Goal: Task Accomplishment & Management: Use online tool/utility

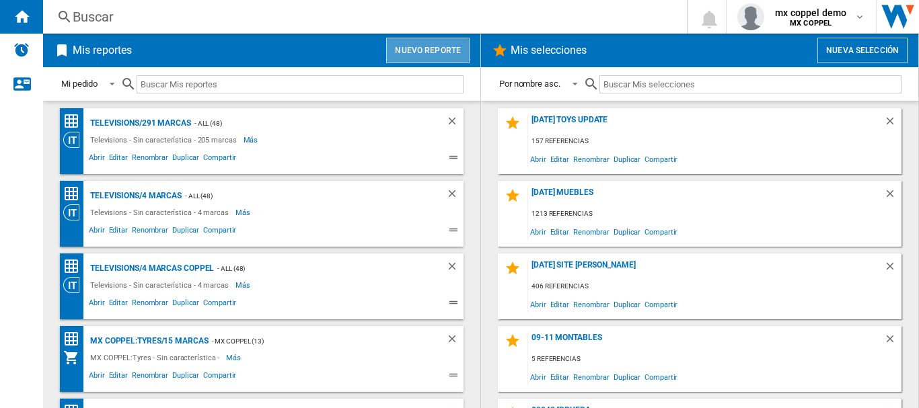
click at [414, 54] on button "Nuevo reporte" at bounding box center [427, 51] width 83 height 26
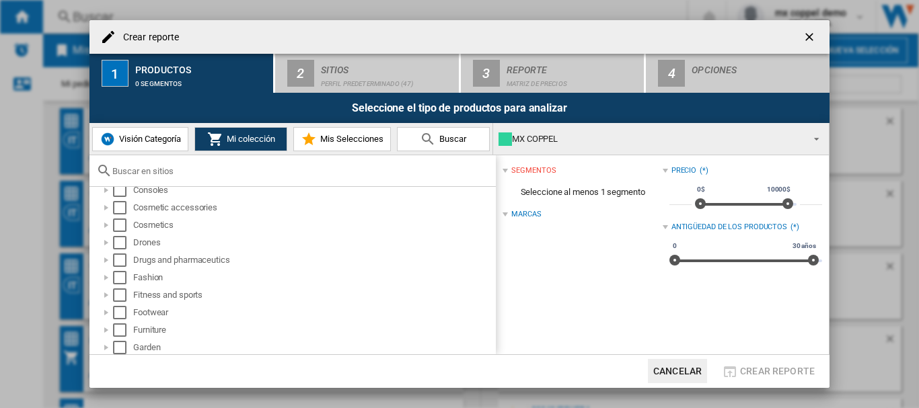
scroll to position [269, 0]
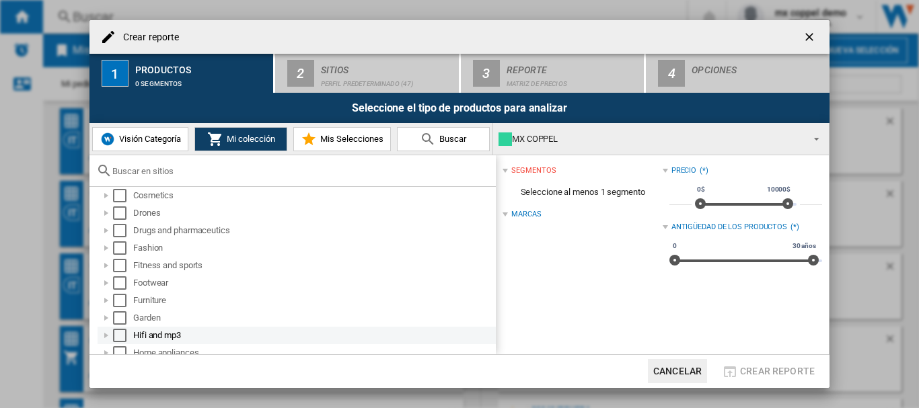
click at [122, 333] on div "Select" at bounding box center [119, 335] width 13 height 13
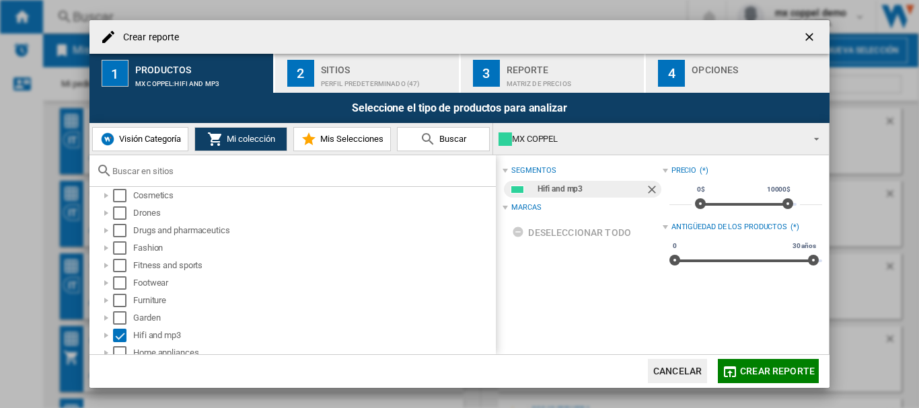
click at [385, 70] on div "Sitios" at bounding box center [387, 66] width 133 height 14
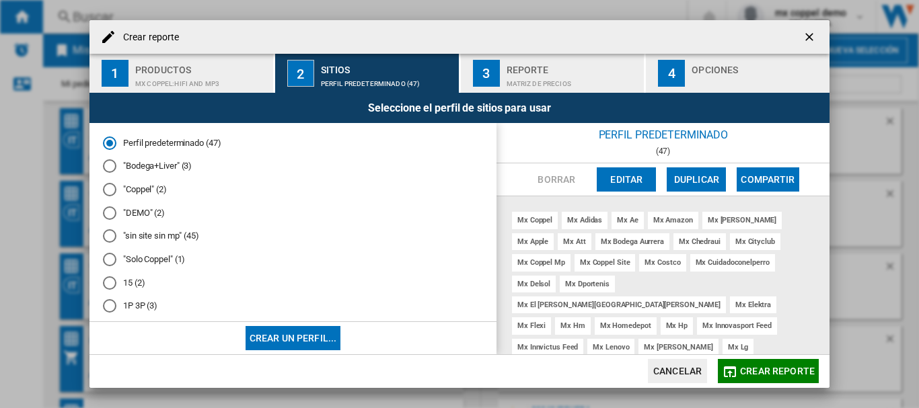
click at [115, 263] on div at bounding box center [109, 259] width 13 height 13
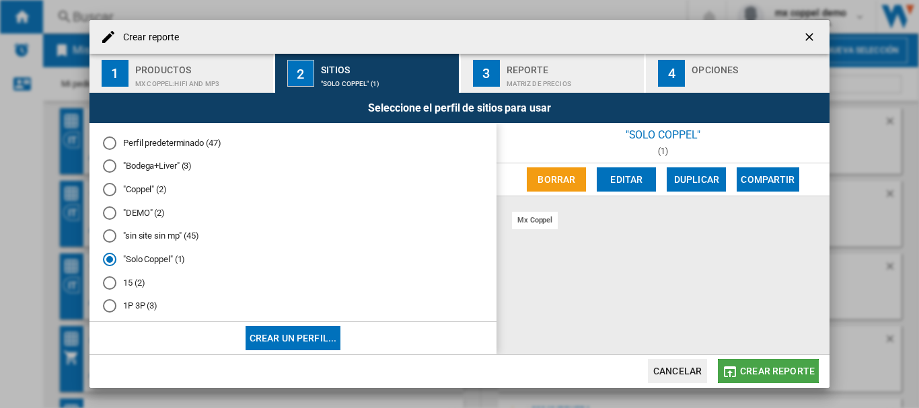
click at [747, 377] on button "Crear reporte" at bounding box center [768, 371] width 101 height 24
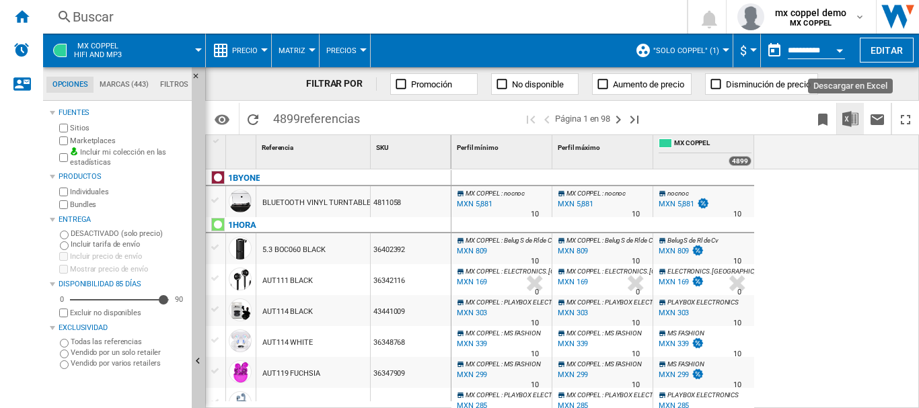
click at [845, 124] on img "Descargar en Excel" at bounding box center [850, 119] width 16 height 16
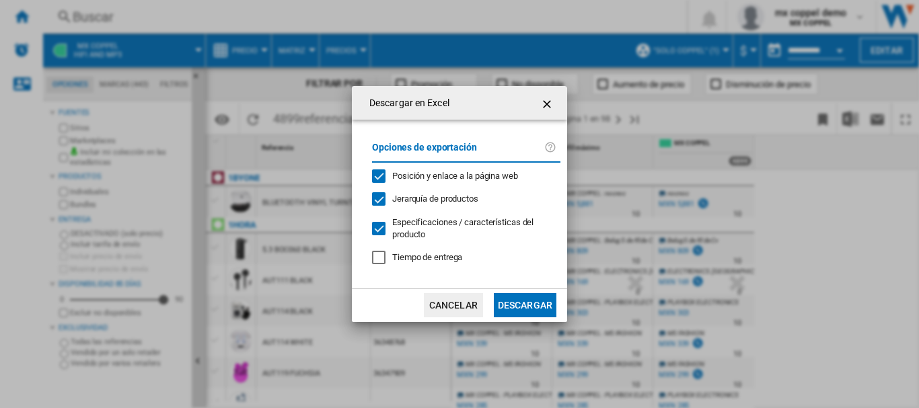
click at [515, 311] on button "Descargar" at bounding box center [525, 305] width 63 height 24
